Goal: Transaction & Acquisition: Purchase product/service

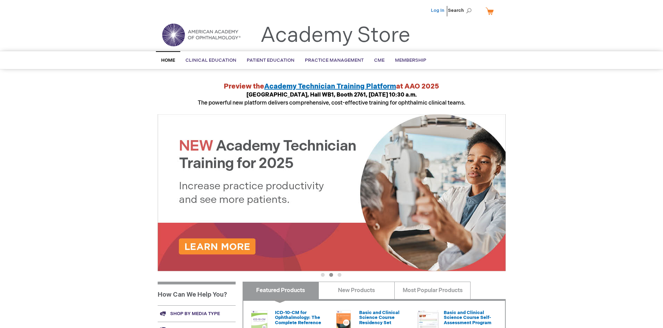
click at [438, 10] on link "Log In" at bounding box center [438, 11] width 14 height 6
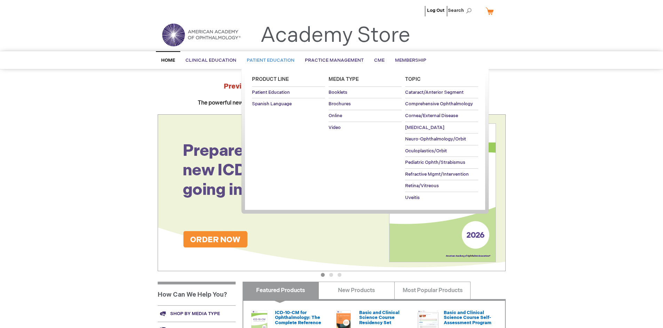
click at [269, 60] on span "Patient Education" at bounding box center [271, 60] width 48 height 6
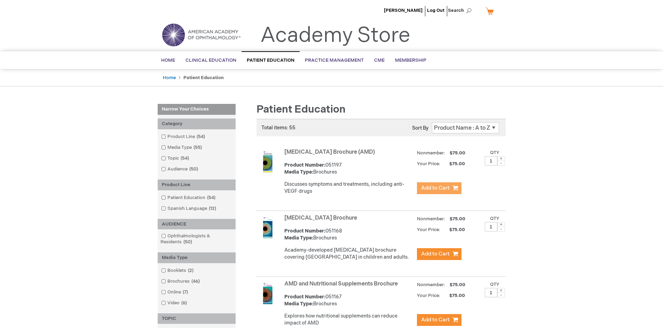
click at [439, 188] on span "Add to Cart" at bounding box center [435, 188] width 29 height 7
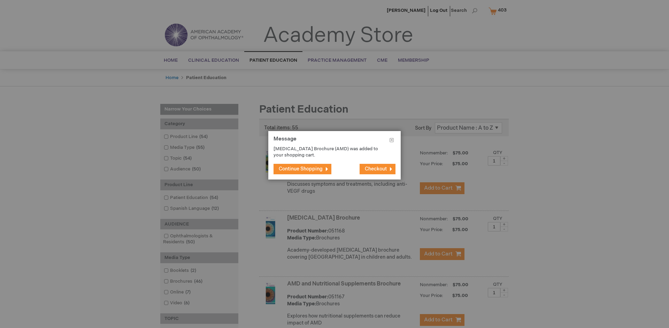
click at [301, 169] on span "Continue Shopping" at bounding box center [301, 169] width 44 height 6
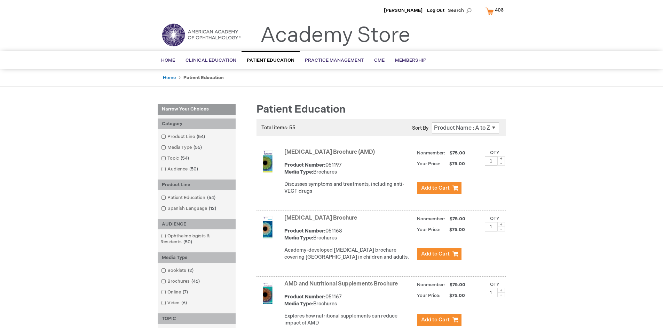
click at [343, 287] on link "AMD and Nutritional Supplements Brochure" at bounding box center [342, 283] width 114 height 7
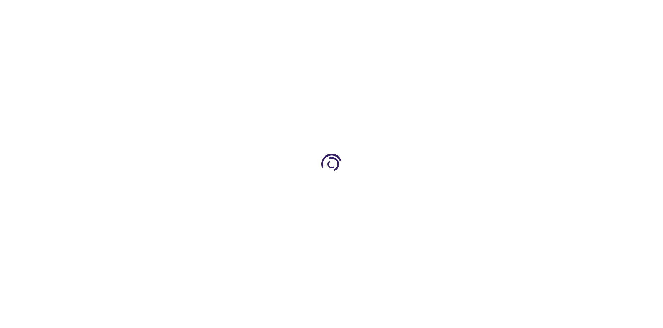
type input "1"
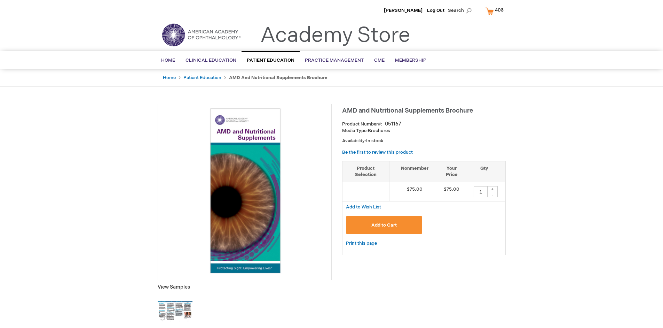
click at [384, 225] on span "Add to Cart" at bounding box center [384, 225] width 25 height 6
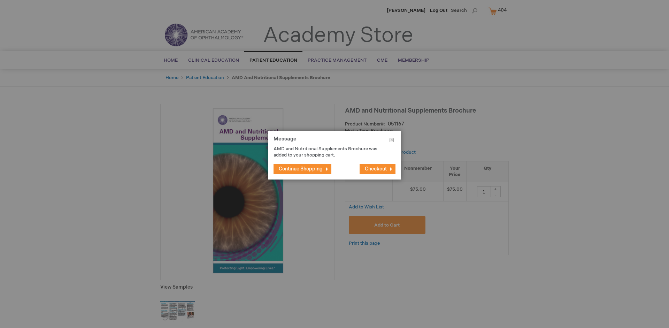
click at [301, 169] on span "Continue Shopping" at bounding box center [301, 169] width 44 height 6
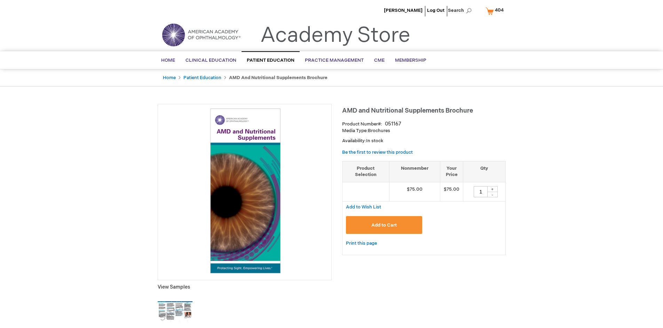
click at [496, 11] on span "404" at bounding box center [499, 10] width 9 height 6
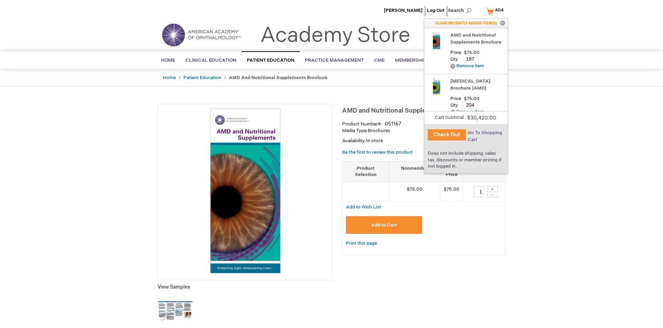
click at [485, 133] on span "Go To Shopping Cart" at bounding box center [485, 136] width 34 height 13
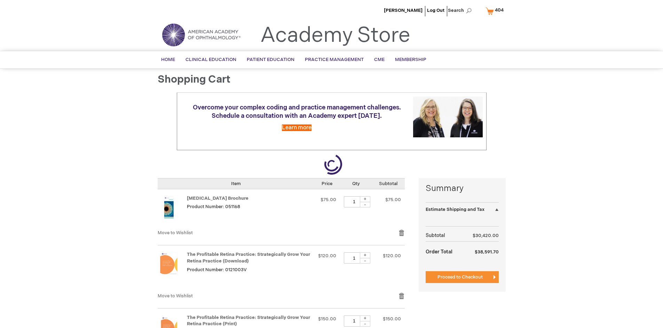
select select "US"
select select "41"
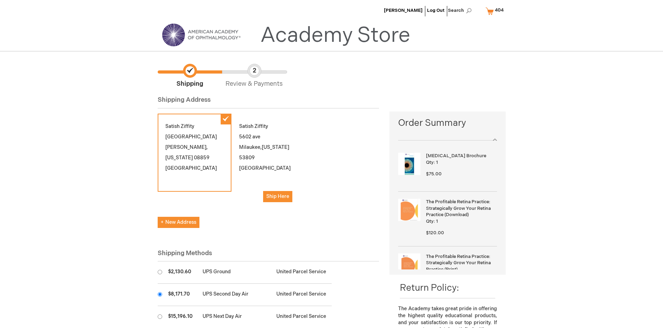
click at [160, 294] on input "radio" at bounding box center [160, 294] width 5 height 5
